Goal: Transaction & Acquisition: Purchase product/service

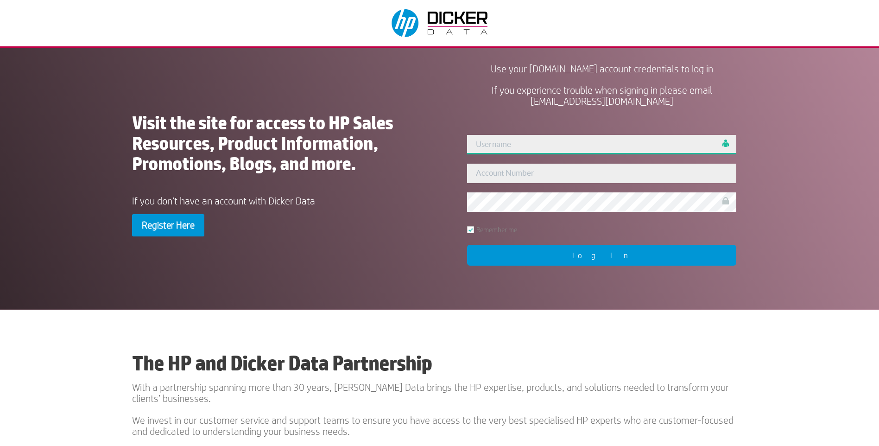
click at [528, 151] on input "text" at bounding box center [601, 144] width 269 height 19
type input "admin"
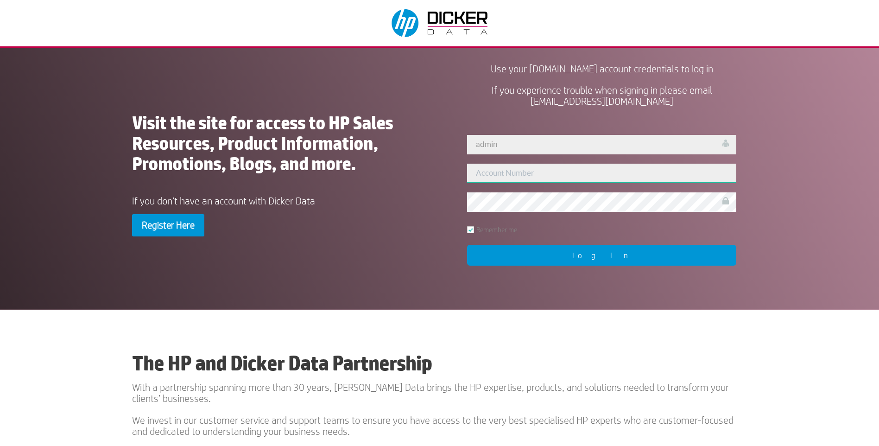
click at [507, 173] on input "text" at bounding box center [601, 173] width 269 height 19
type input "455527"
click at [508, 247] on input "Log In" at bounding box center [601, 255] width 269 height 21
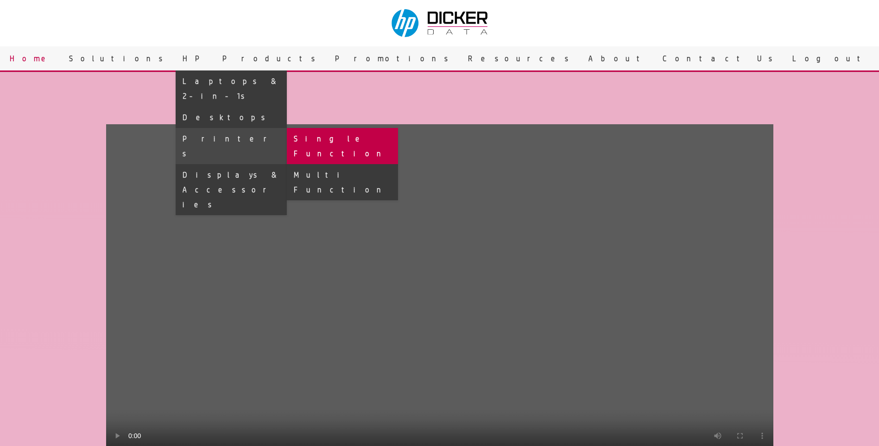
click at [398, 128] on link "Single Function" at bounding box center [342, 146] width 111 height 36
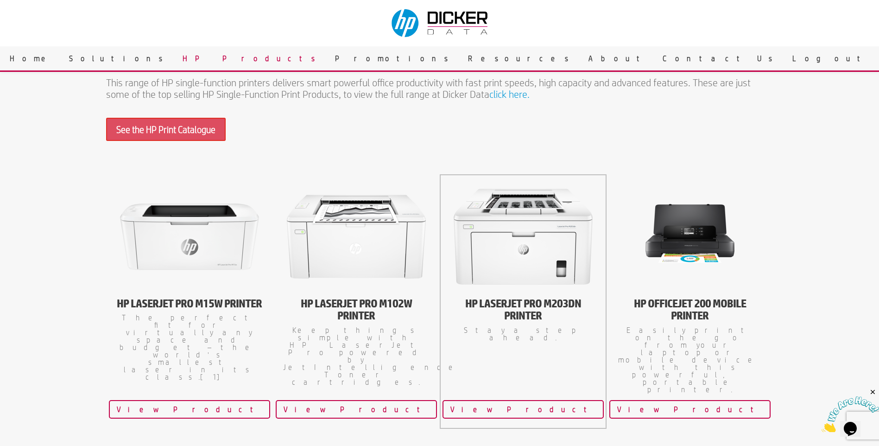
scroll to position [324, 0]
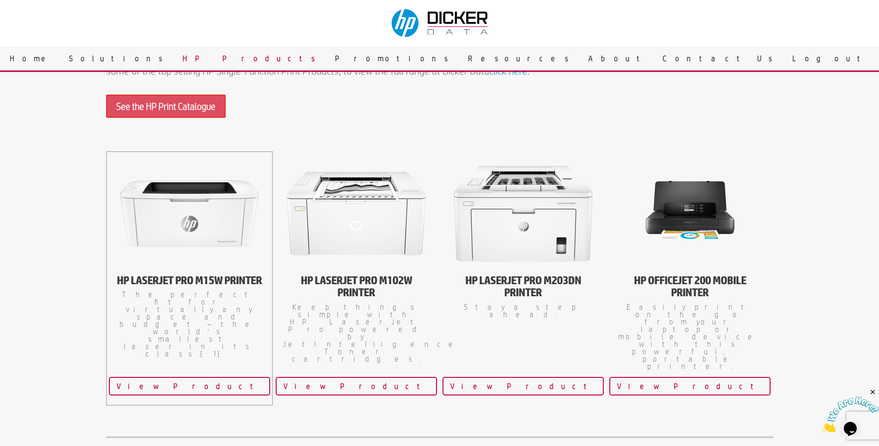
click at [177, 346] on div "HP LaserJet Pro M15w Printer The perfect fit for virtually any space and budget…" at bounding box center [189, 278] width 167 height 254
click at [184, 377] on link "View Product" at bounding box center [189, 386] width 161 height 19
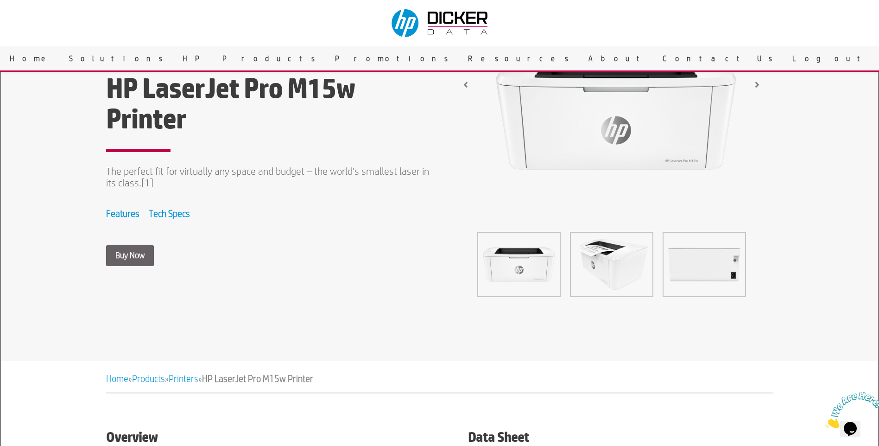
click at [134, 255] on link "Buy Now" at bounding box center [130, 255] width 48 height 21
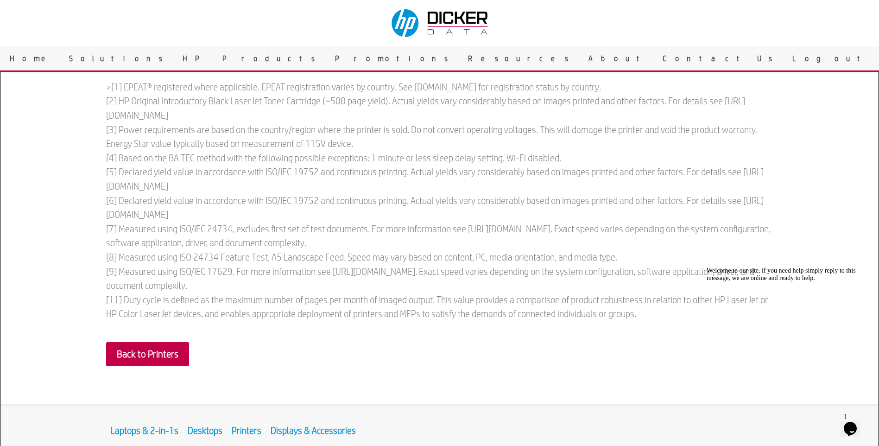
scroll to position [2270, 0]
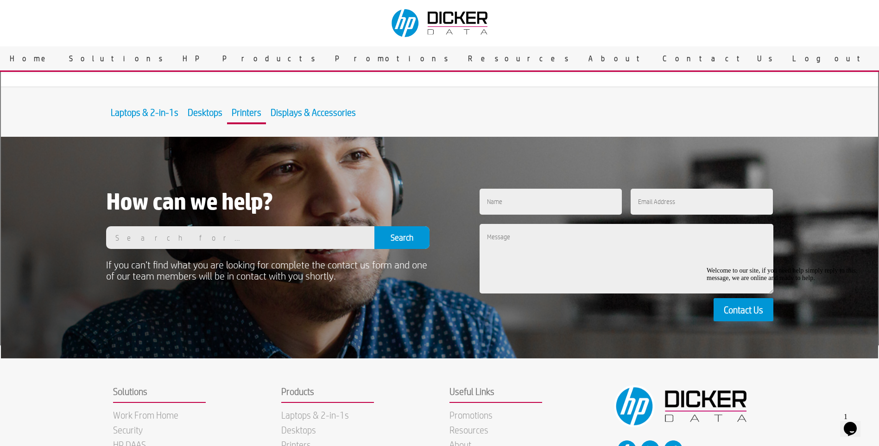
click at [253, 124] on link "Printers" at bounding box center [246, 113] width 39 height 22
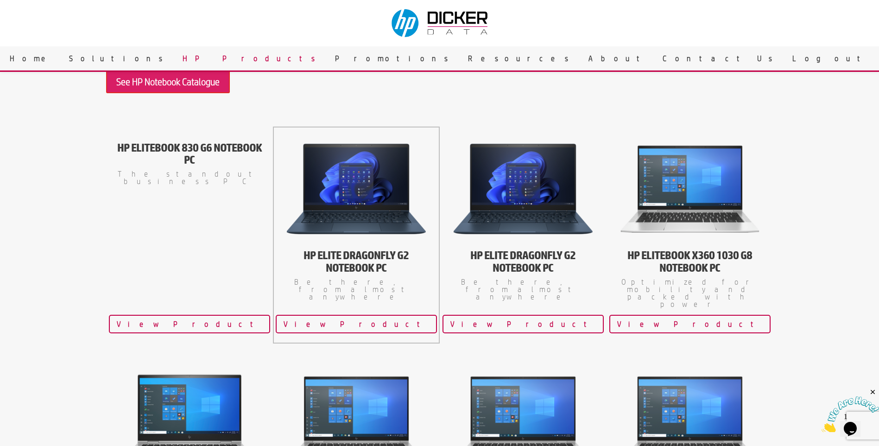
click at [351, 204] on img at bounding box center [356, 189] width 139 height 104
